Goal: Information Seeking & Learning: Learn about a topic

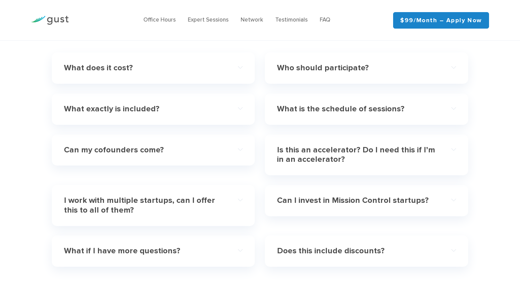
click at [356, 145] on h4 "Is this an accelerator? Do I need this if I’m in an accelerator?" at bounding box center [357, 155] width 161 height 20
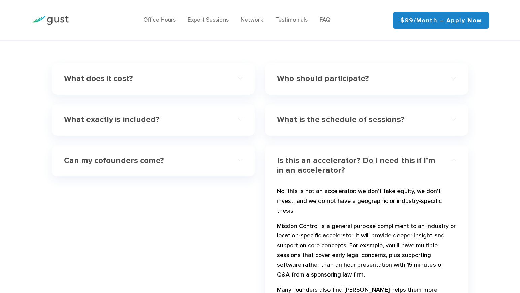
scroll to position [1991, 0]
click at [436, 157] on h4 "Is this an accelerator? Do I need this if I’m in an accelerator?" at bounding box center [357, 167] width 161 height 20
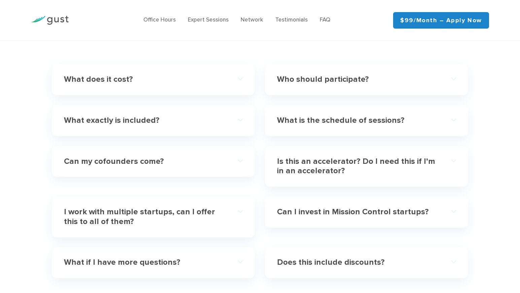
click at [224, 157] on h4 "Can my cofounders come?" at bounding box center [144, 162] width 161 height 10
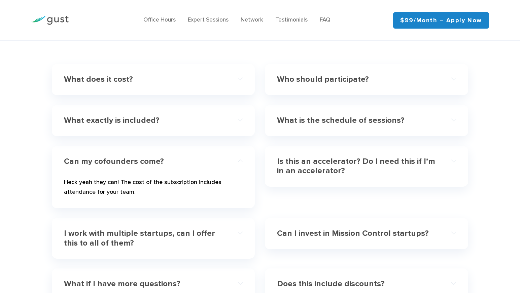
click at [368, 75] on h4 "Who should participate?" at bounding box center [357, 80] width 161 height 10
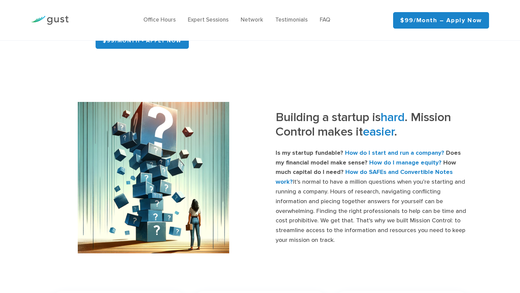
scroll to position [240, 0]
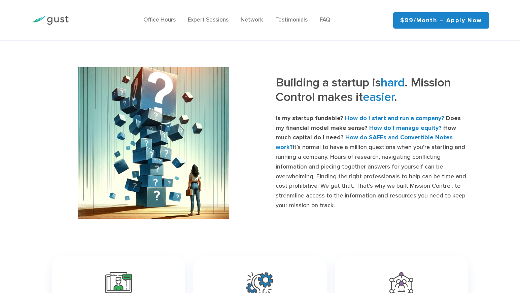
click at [484, 214] on div "Building a startup is hard . Mission Control makes it easier . Is my startup fu…" at bounding box center [260, 142] width 520 height 151
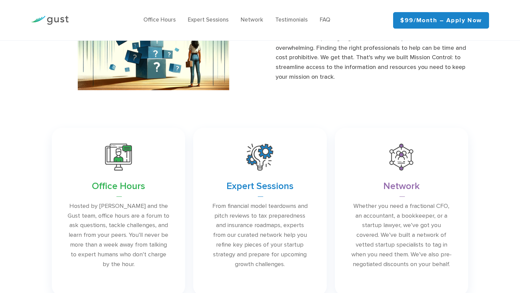
scroll to position [429, 0]
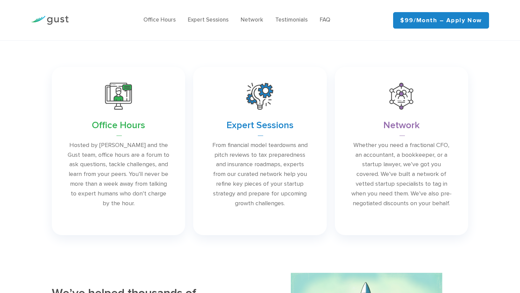
click at [215, 143] on link at bounding box center [259, 151] width 133 height 168
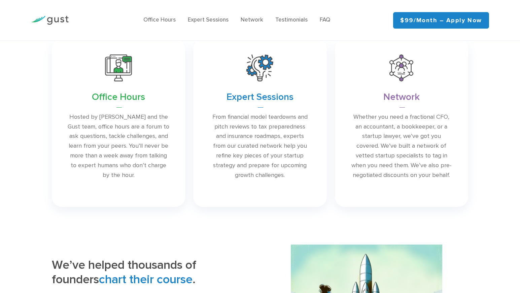
scroll to position [459, 0]
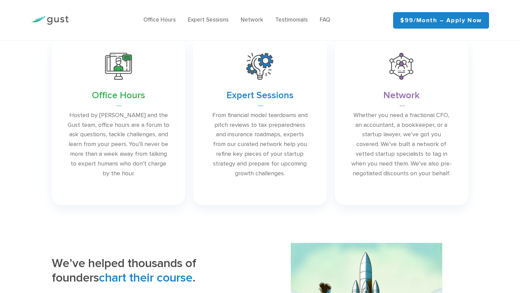
click at [285, 114] on link at bounding box center [259, 121] width 133 height 168
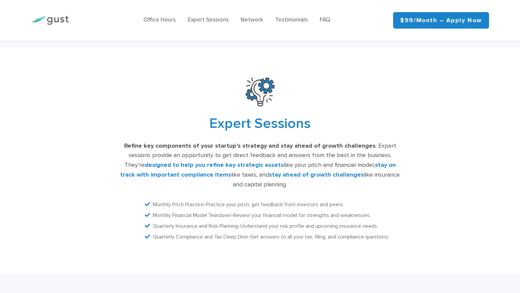
scroll to position [1357, 0]
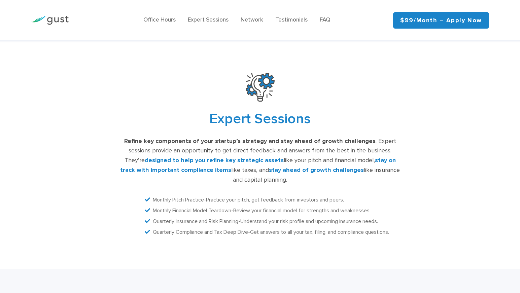
click at [509, 128] on div "Expert Sessions Refine key components of your startup’s strategy and stay ahead…" at bounding box center [260, 155] width 520 height 227
